Goal: Navigation & Orientation: Find specific page/section

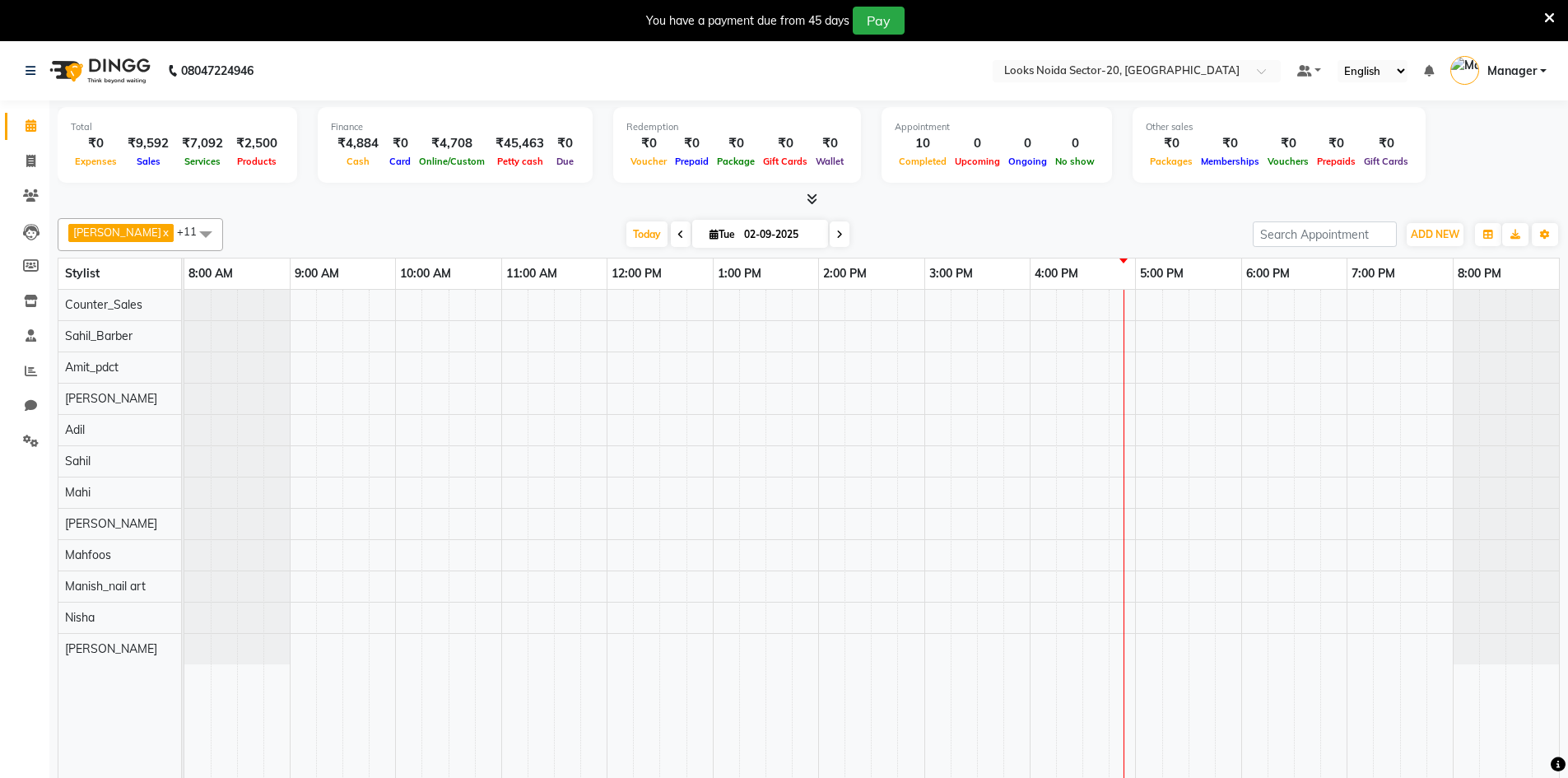
click at [1547, 21] on icon at bounding box center [1549, 18] width 10 height 15
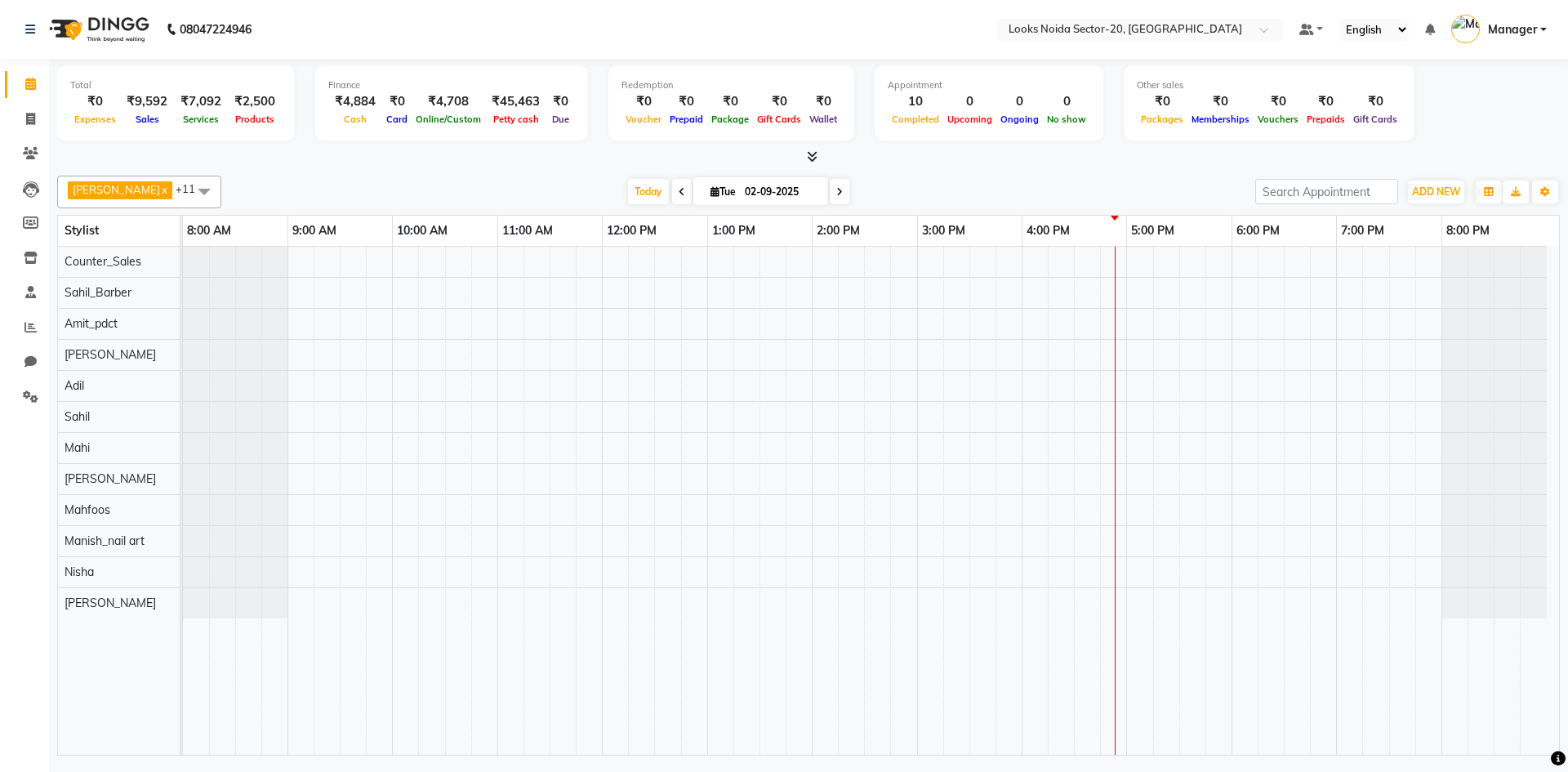
click at [23, 28] on div "08047224946" at bounding box center [138, 29] width 251 height 46
click at [36, 28] on link at bounding box center [33, 29] width 16 height 46
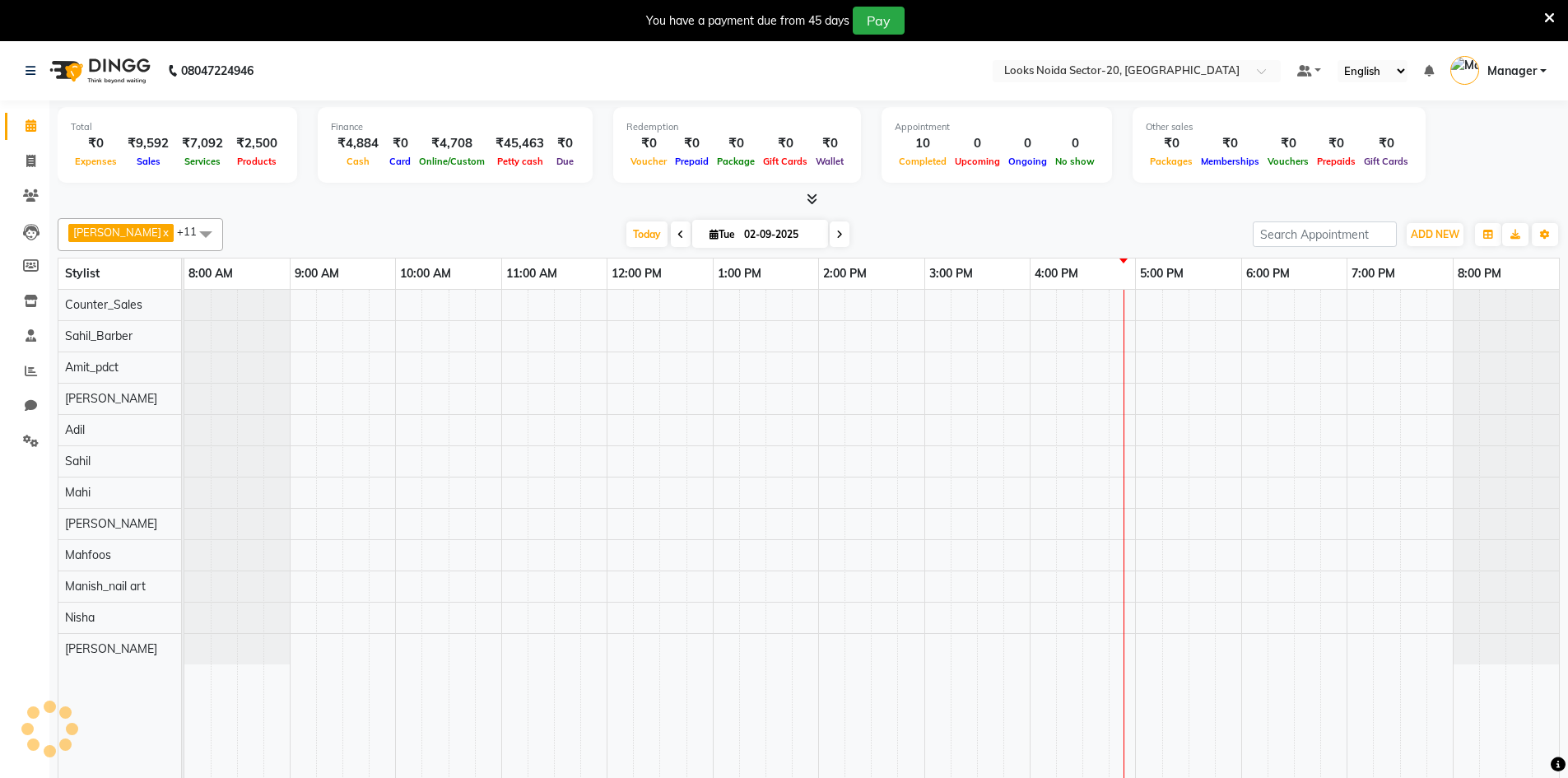
select select "en"
click at [1554, 18] on icon at bounding box center [1549, 18] width 10 height 15
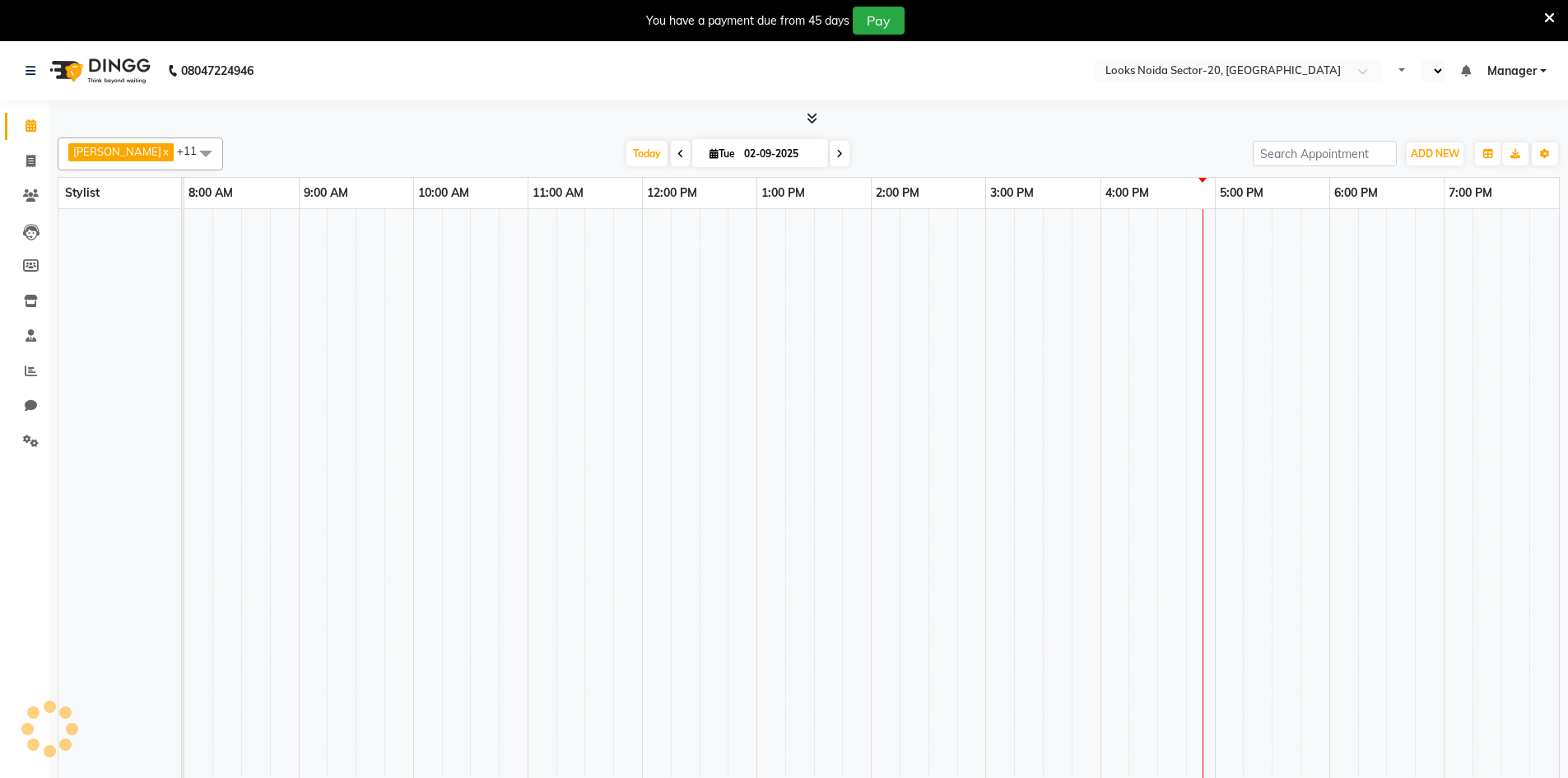
select select "en"
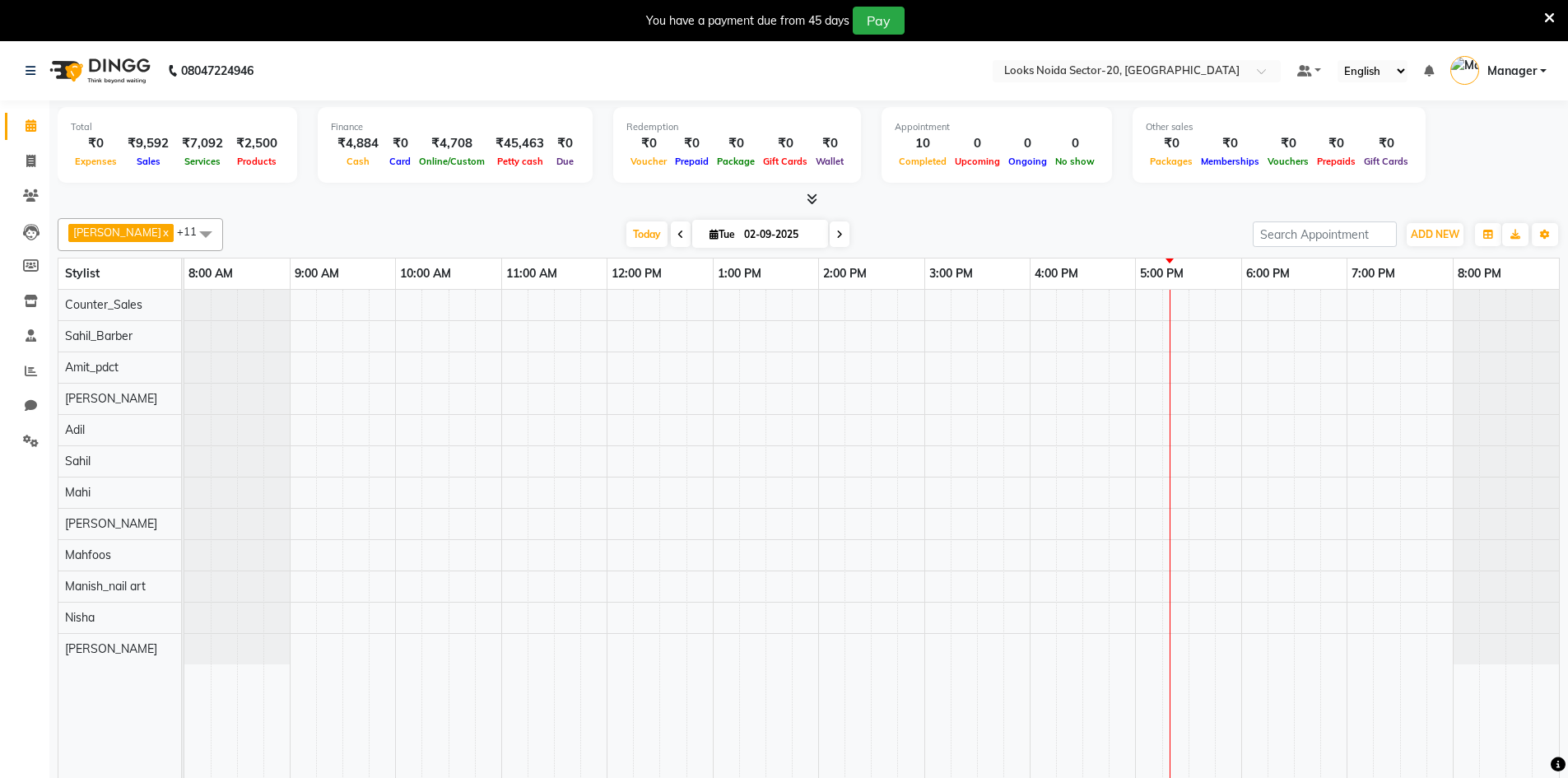
click at [1546, 12] on icon at bounding box center [1549, 18] width 10 height 15
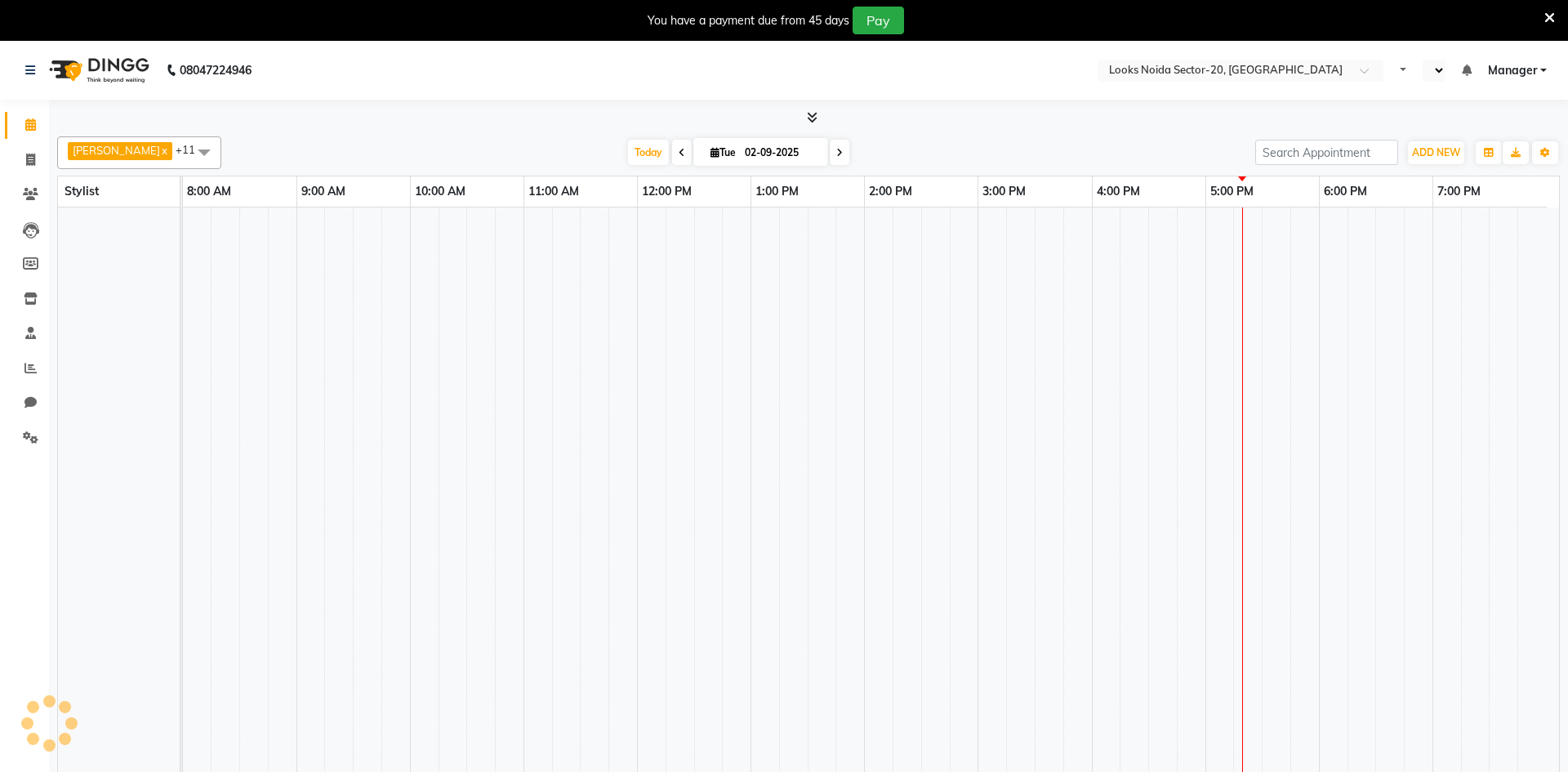
select select "en"
